Goal: Information Seeking & Learning: Learn about a topic

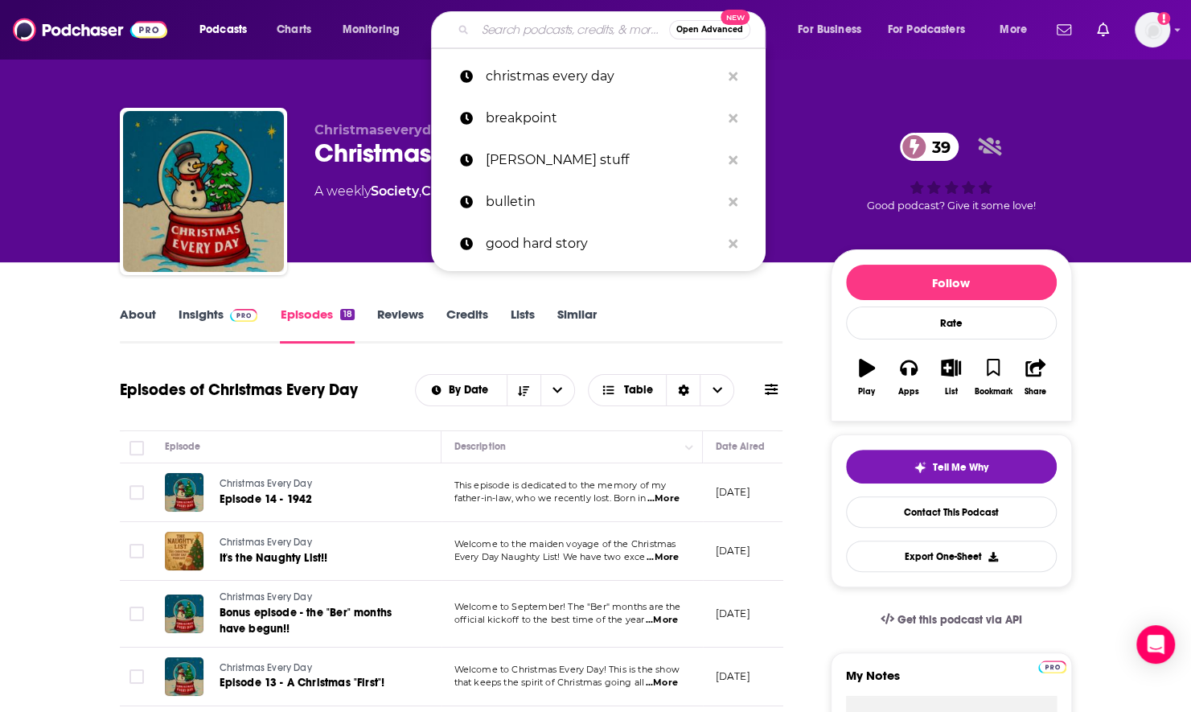
click at [515, 31] on input "Search podcasts, credits, & more..." at bounding box center [572, 30] width 194 height 26
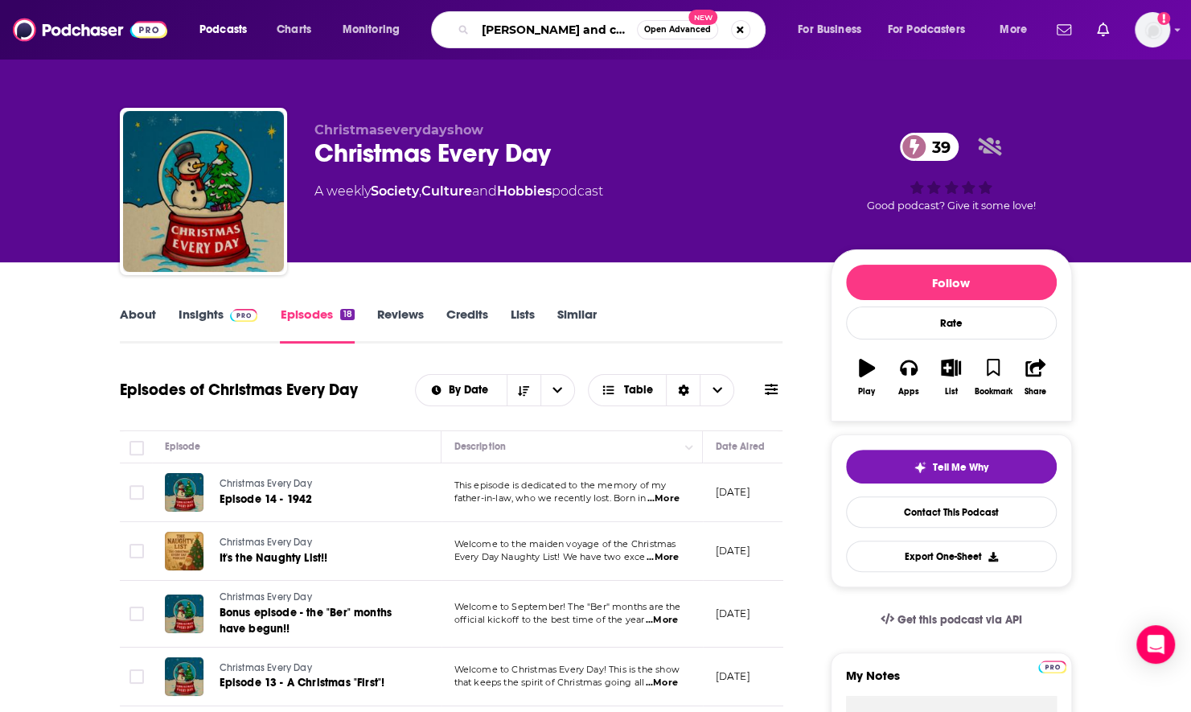
type input "[PERSON_NAME] and crew"
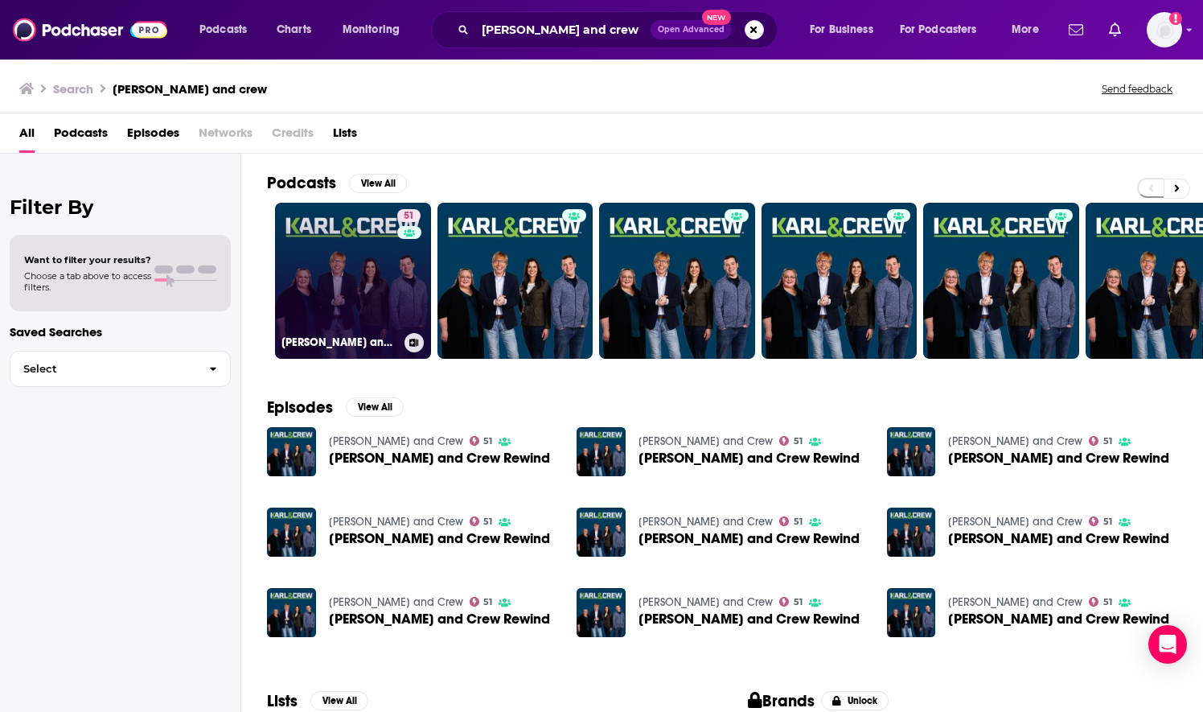
click at [391, 294] on link "51 [PERSON_NAME] and Crew" at bounding box center [353, 281] width 156 height 156
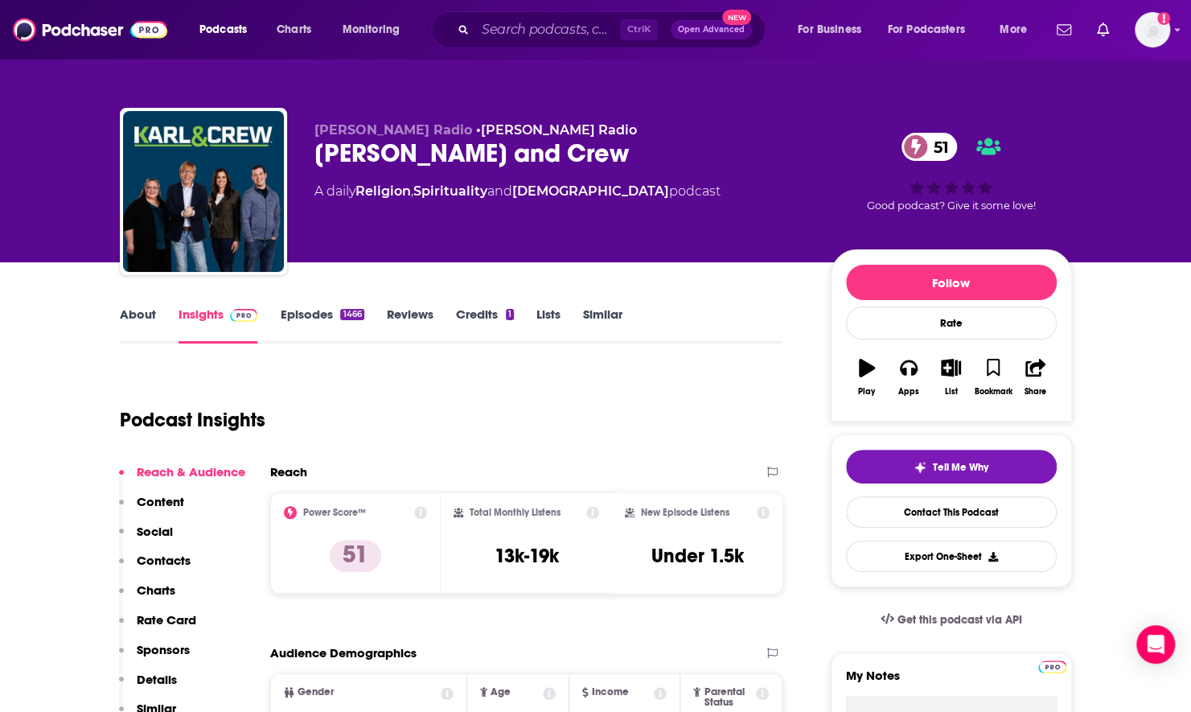
click at [140, 331] on link "About" at bounding box center [138, 324] width 36 height 37
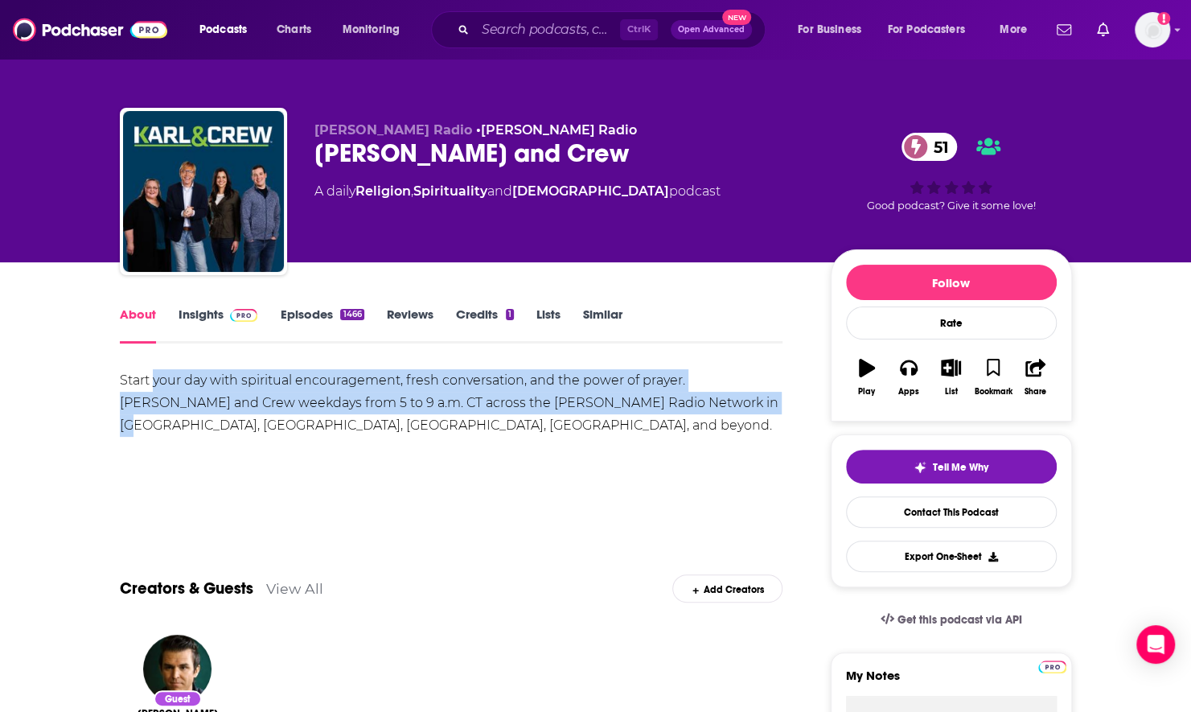
drag, startPoint x: 154, startPoint y: 388, endPoint x: 668, endPoint y: 405, distance: 515.0
click at [668, 405] on div "Start your day with spiritual encouragement, fresh conversation, and the power …" at bounding box center [451, 403] width 663 height 68
click at [955, 372] on icon "button" at bounding box center [951, 368] width 20 height 18
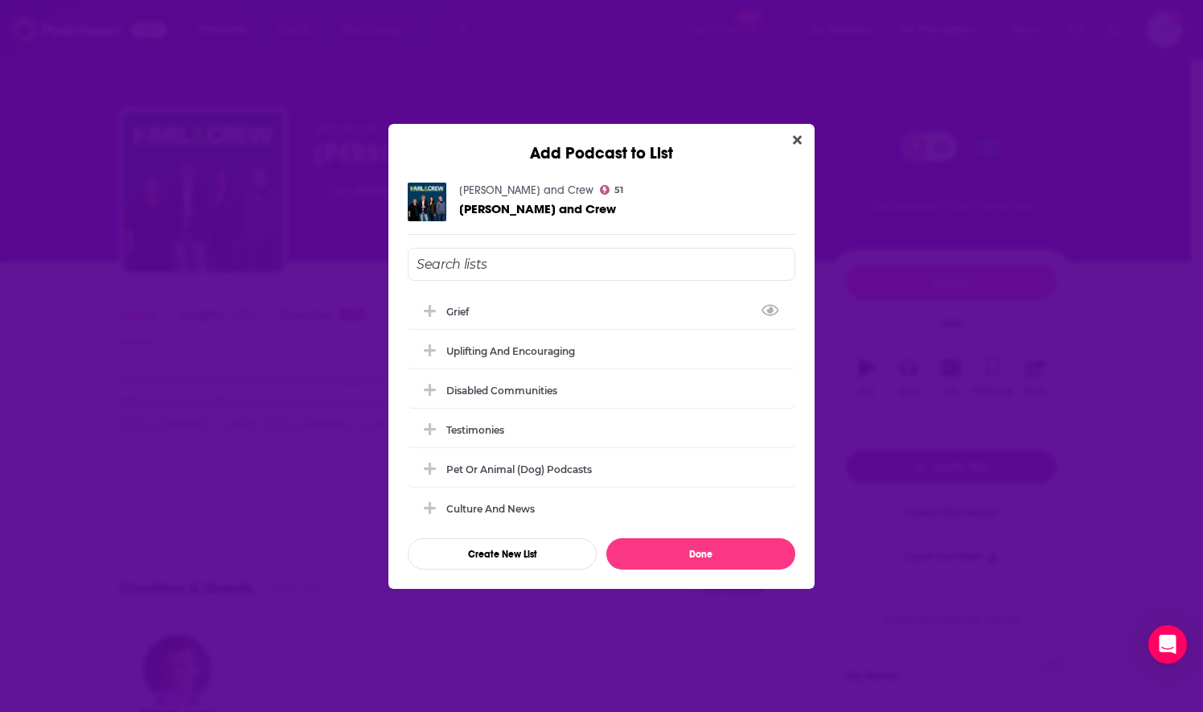
click at [567, 277] on input "Add Podcast To List" at bounding box center [602, 264] width 388 height 33
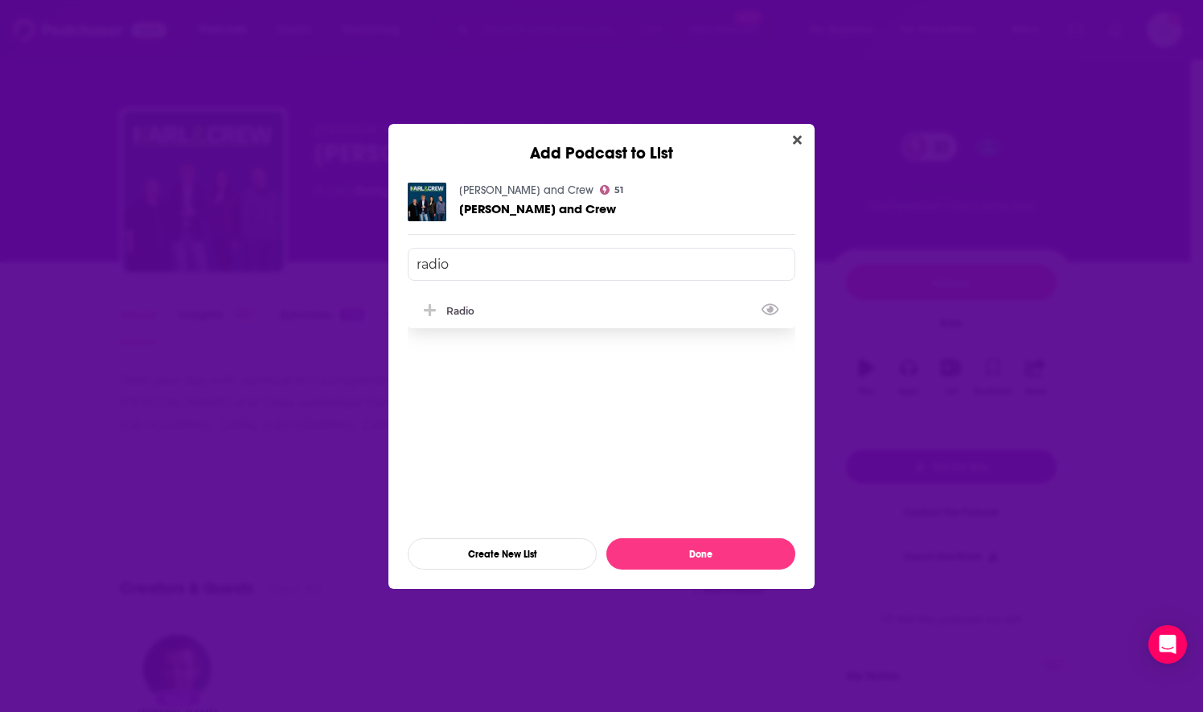
click at [499, 299] on div "Radio" at bounding box center [602, 310] width 388 height 35
type input "radio"
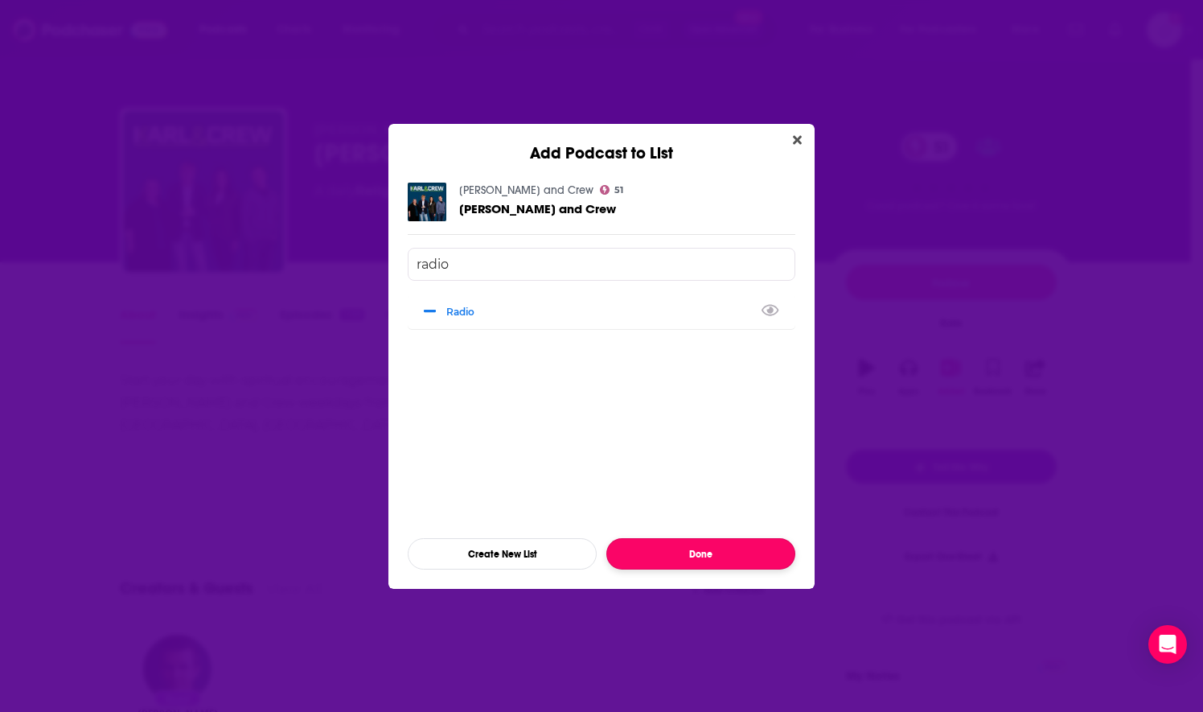
click at [640, 549] on button "Done" at bounding box center [700, 553] width 189 height 31
